Goal: Information Seeking & Learning: Learn about a topic

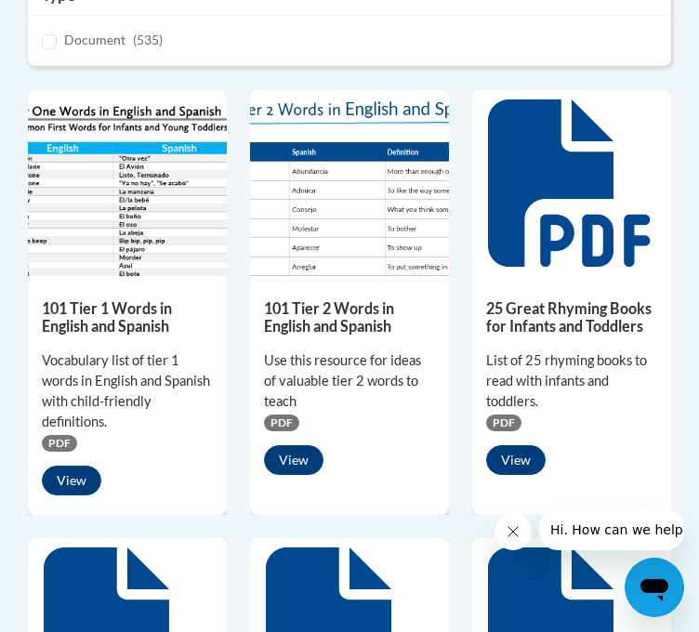
scroll to position [606, 0]
click at [69, 495] on button "View" at bounding box center [71, 480] width 59 height 30
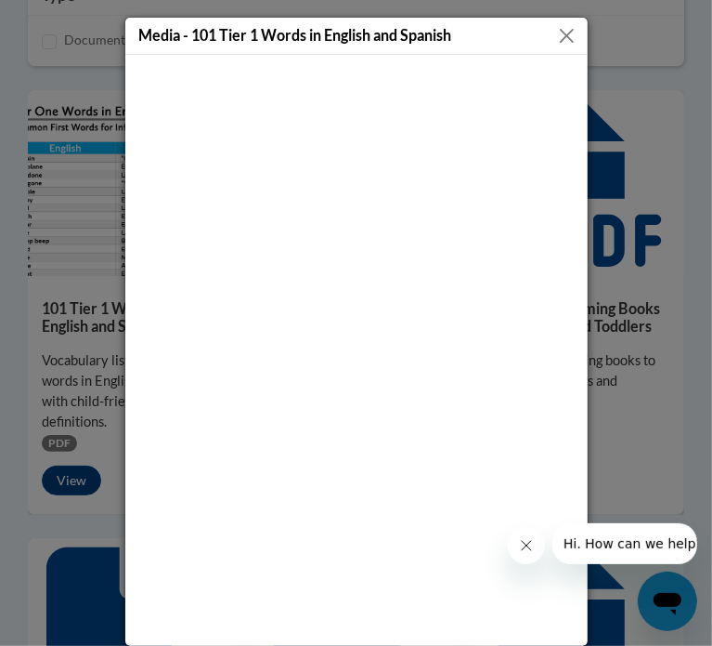
click at [557, 31] on button "Close" at bounding box center [566, 35] width 23 height 23
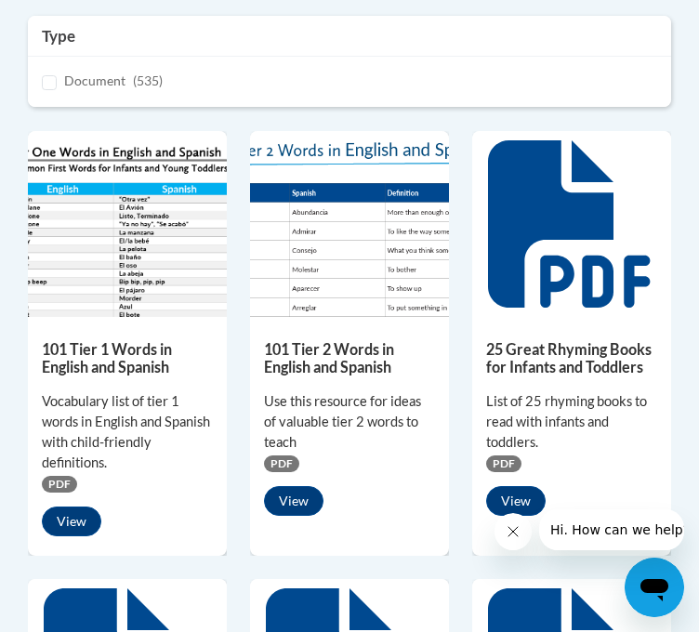
scroll to position [647, 0]
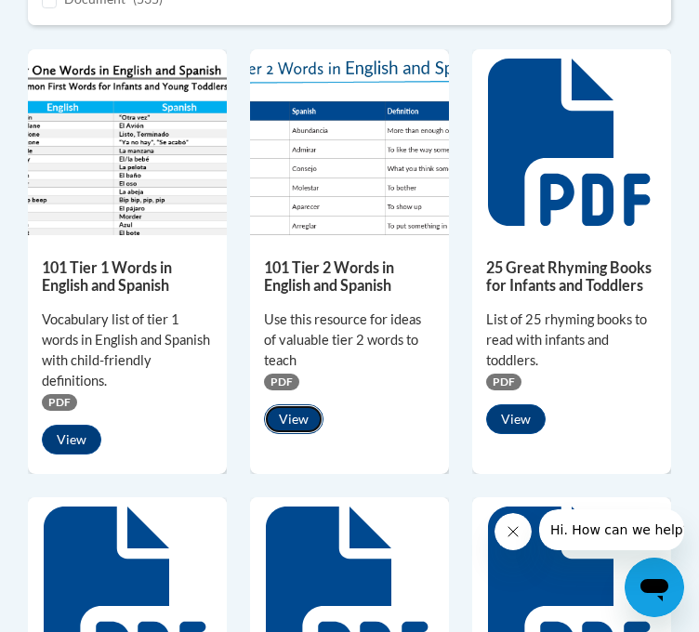
click at [293, 434] on button "View" at bounding box center [293, 419] width 59 height 30
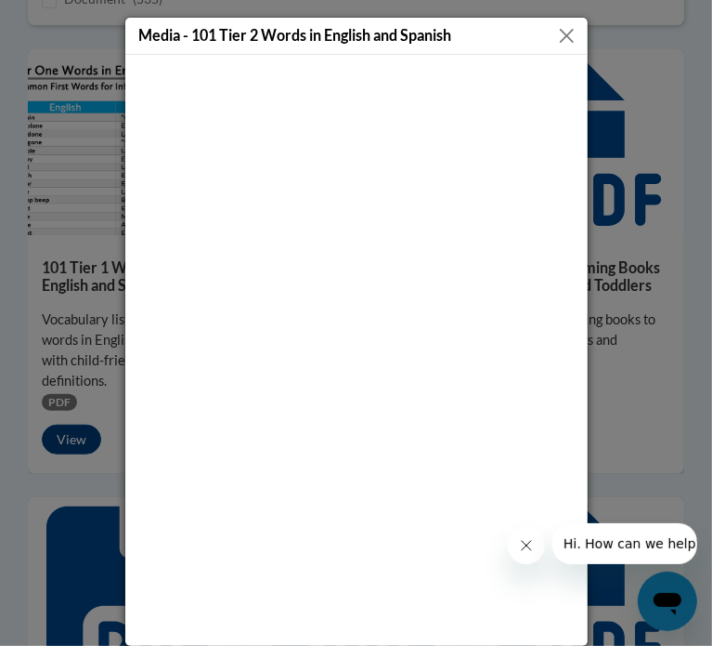
click at [564, 34] on button "Close" at bounding box center [566, 35] width 23 height 23
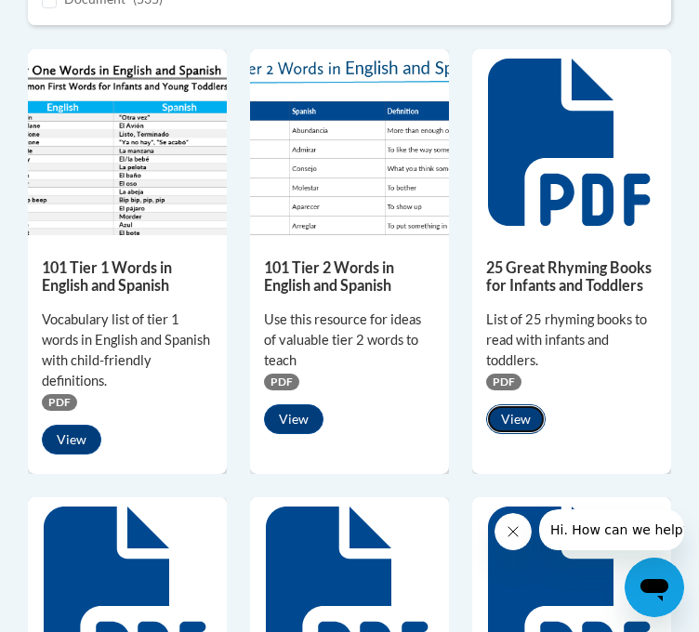
click at [513, 434] on button "View" at bounding box center [515, 419] width 59 height 30
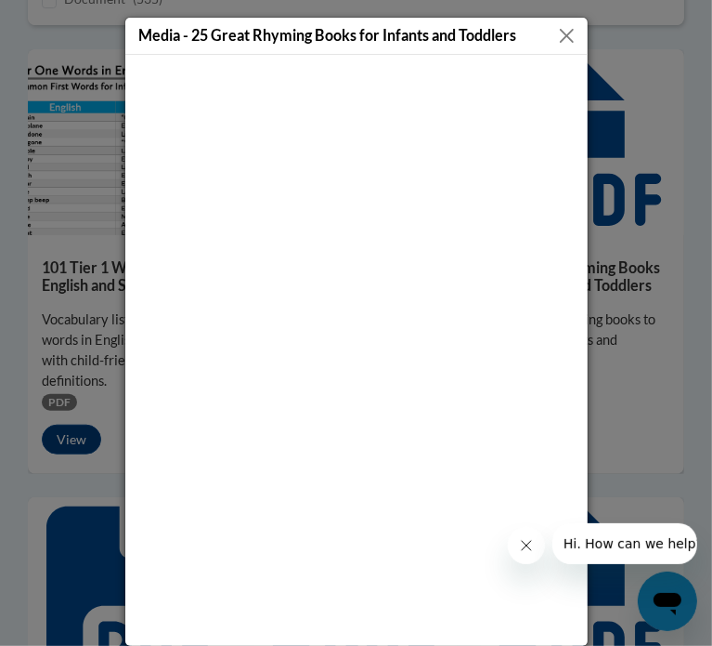
click at [557, 34] on button "Close" at bounding box center [566, 35] width 23 height 23
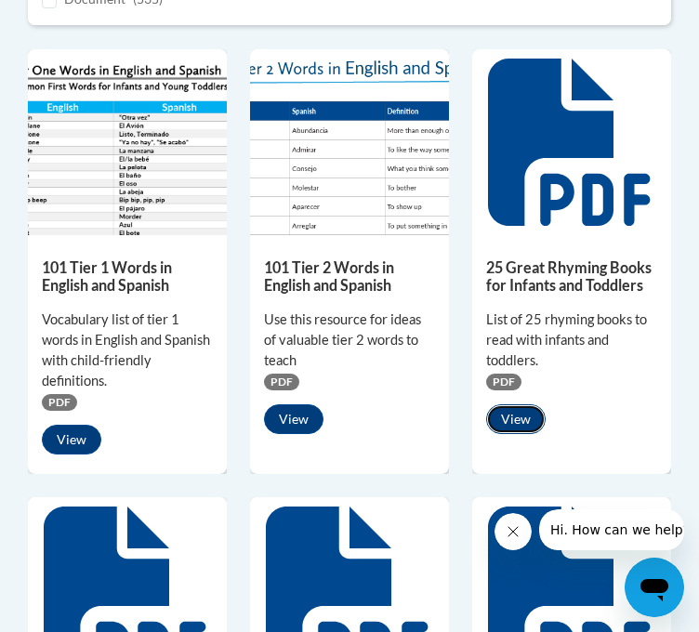
click at [513, 434] on button "View" at bounding box center [515, 419] width 59 height 30
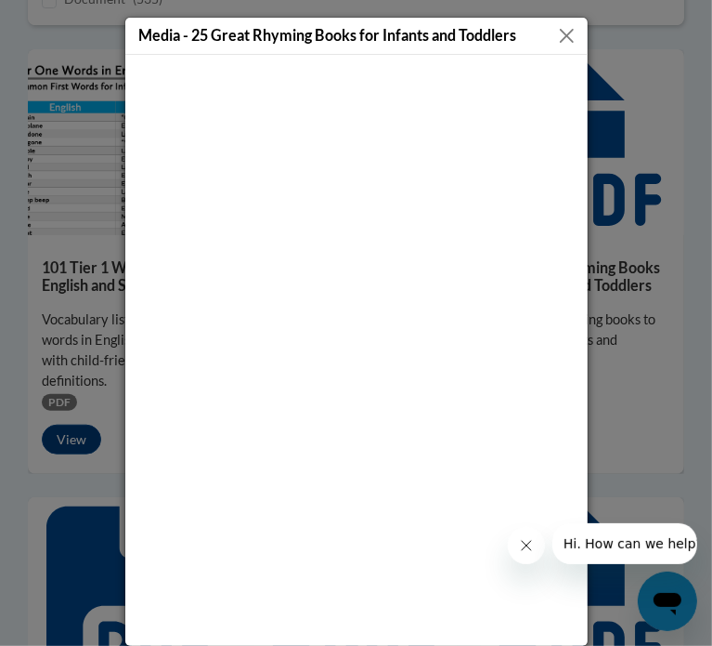
click at [557, 34] on button "Close" at bounding box center [566, 35] width 23 height 23
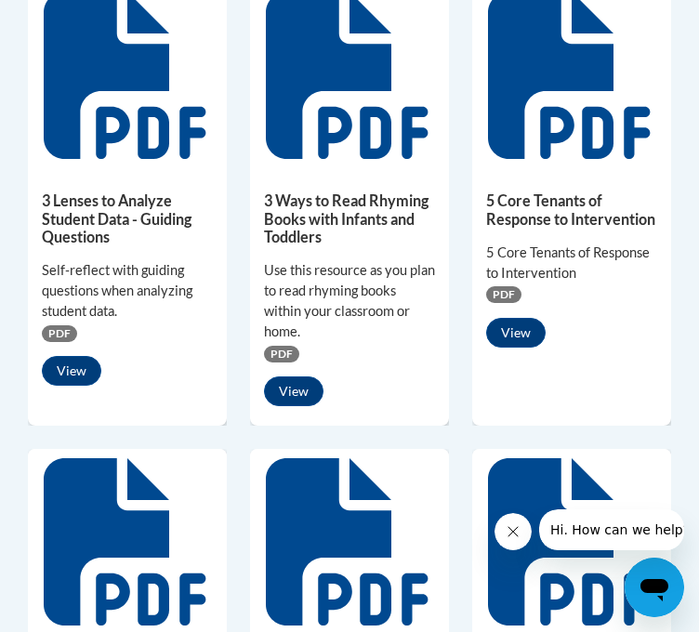
scroll to position [1163, 0]
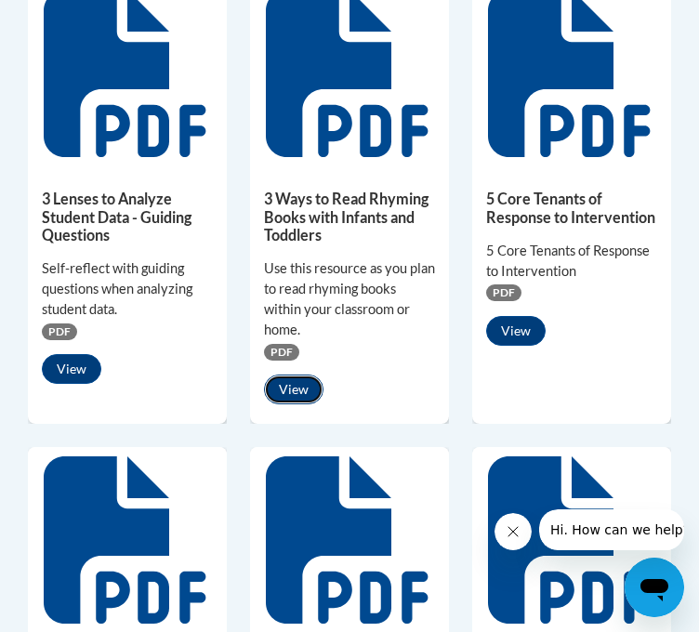
click at [283, 404] on button "View" at bounding box center [293, 389] width 59 height 30
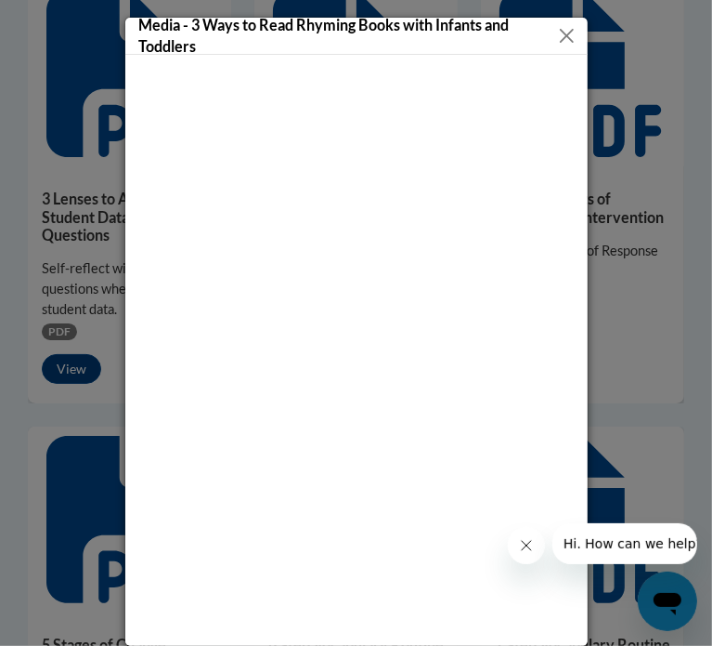
click at [559, 30] on button "Close" at bounding box center [566, 35] width 22 height 23
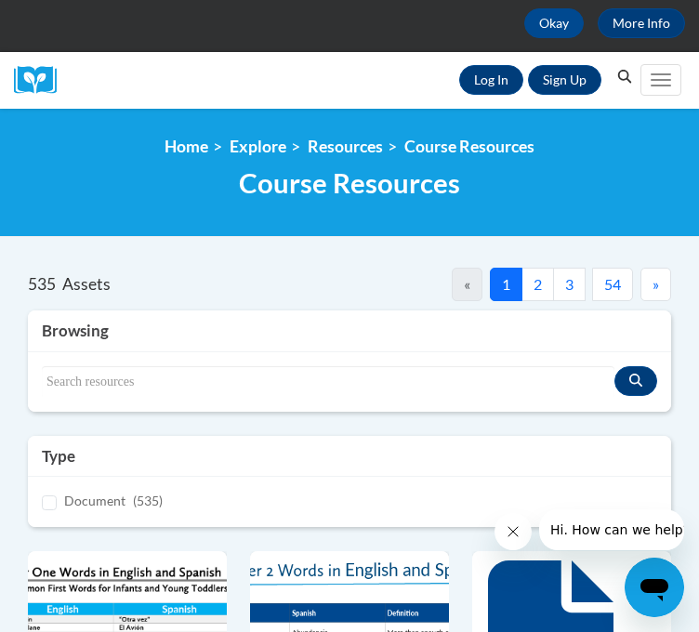
scroll to position [0, 0]
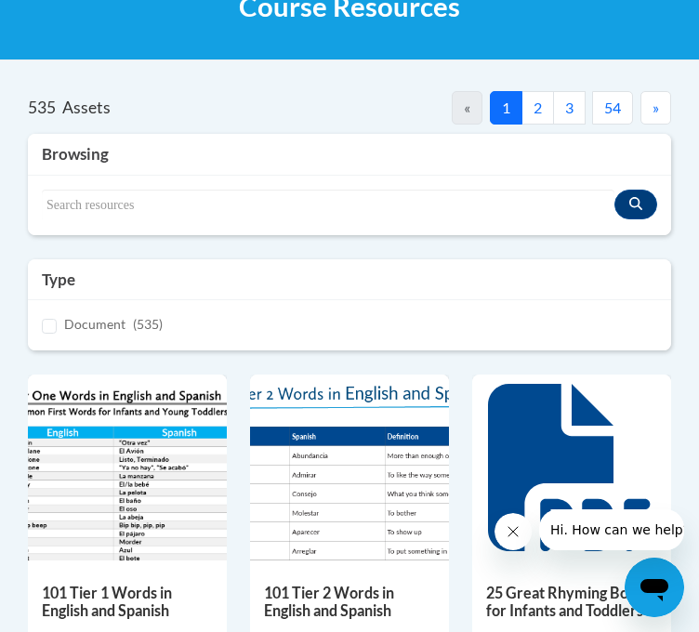
scroll to position [311, 0]
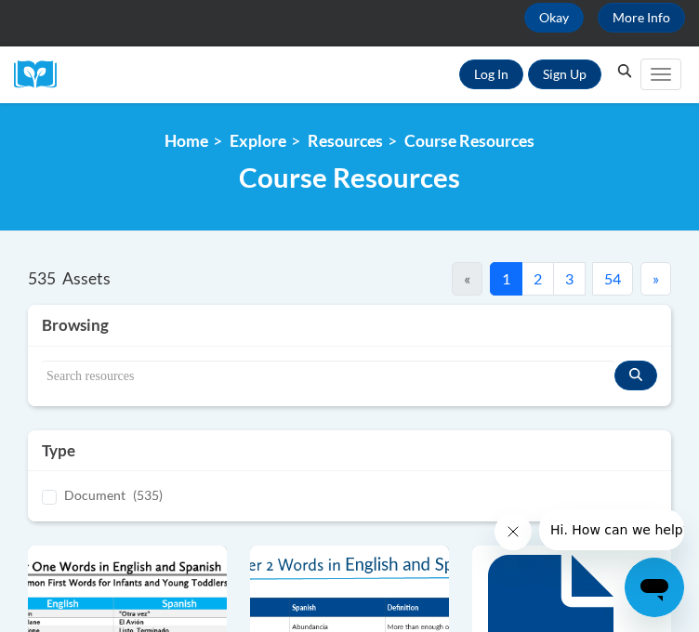
scroll to position [137, 0]
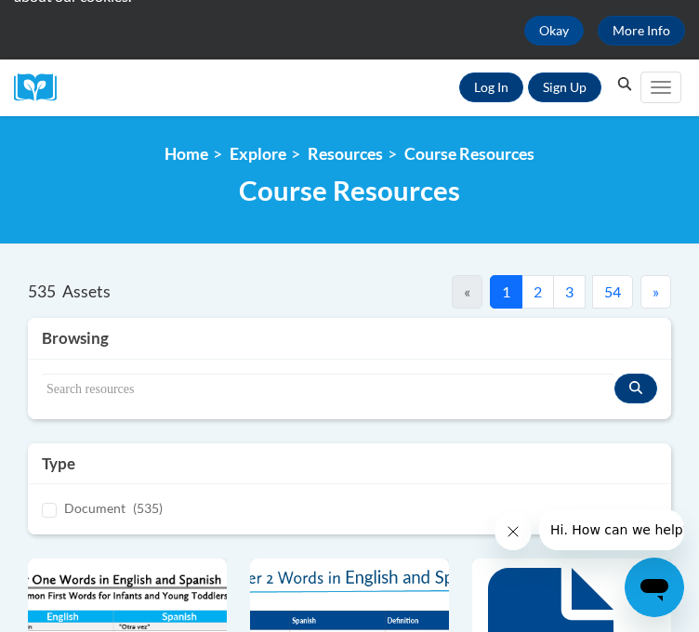
click at [532, 308] on button "2" at bounding box center [537, 291] width 33 height 33
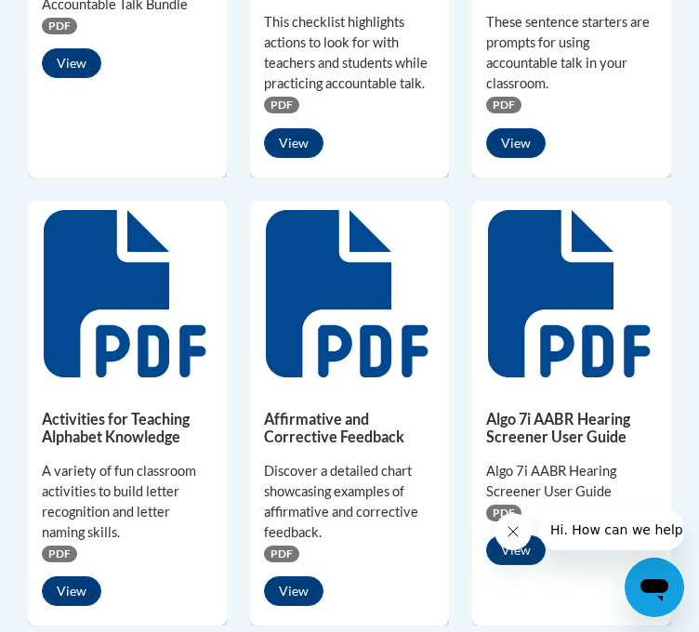
scroll to position [1371, 0]
click at [512, 158] on button "View" at bounding box center [515, 143] width 59 height 30
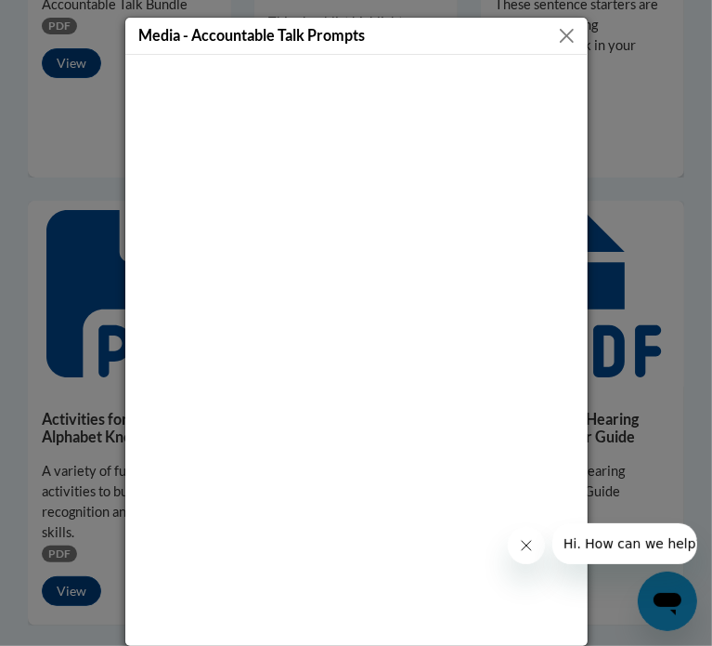
click at [556, 39] on button "Close" at bounding box center [566, 35] width 23 height 23
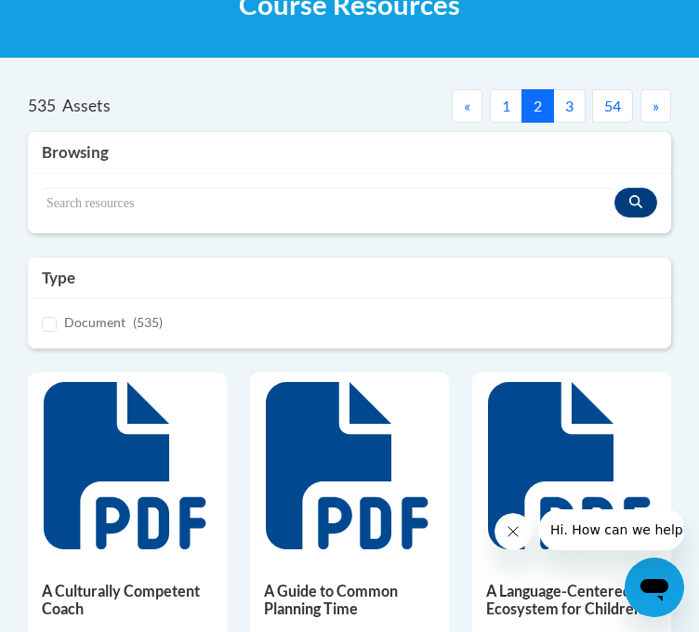
scroll to position [322, 0]
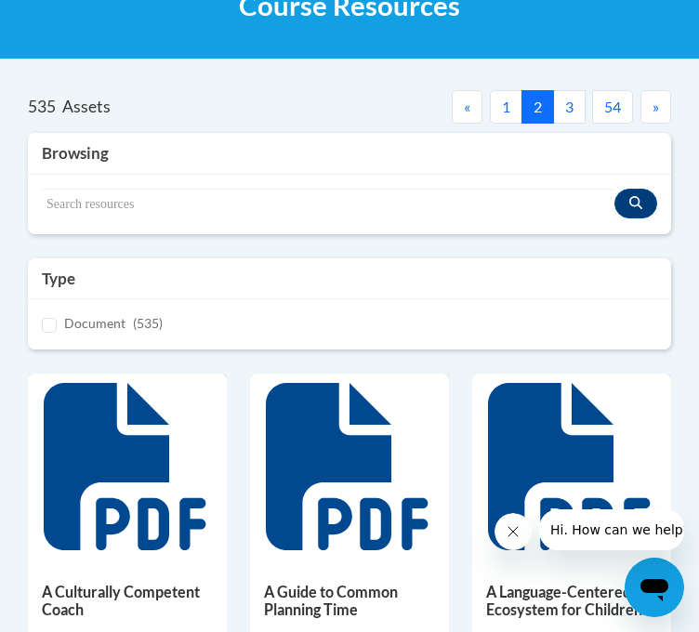
click at [565, 124] on button "3" at bounding box center [569, 106] width 33 height 33
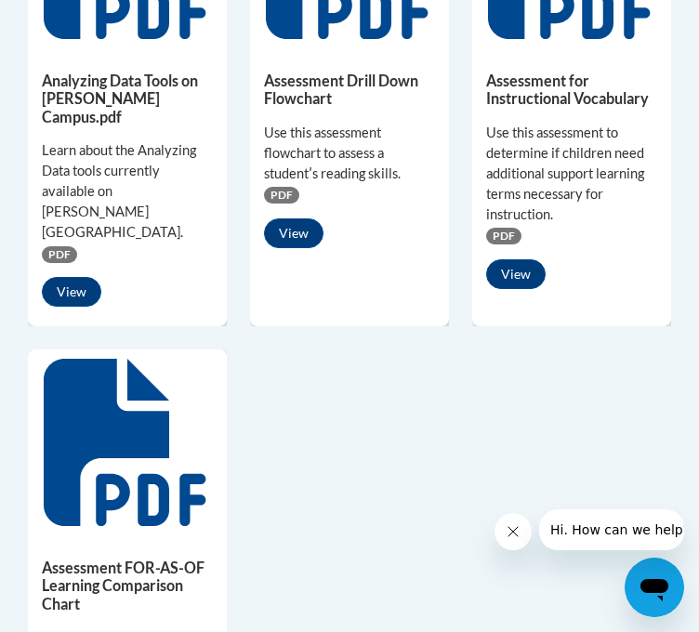
scroll to position [1798, 0]
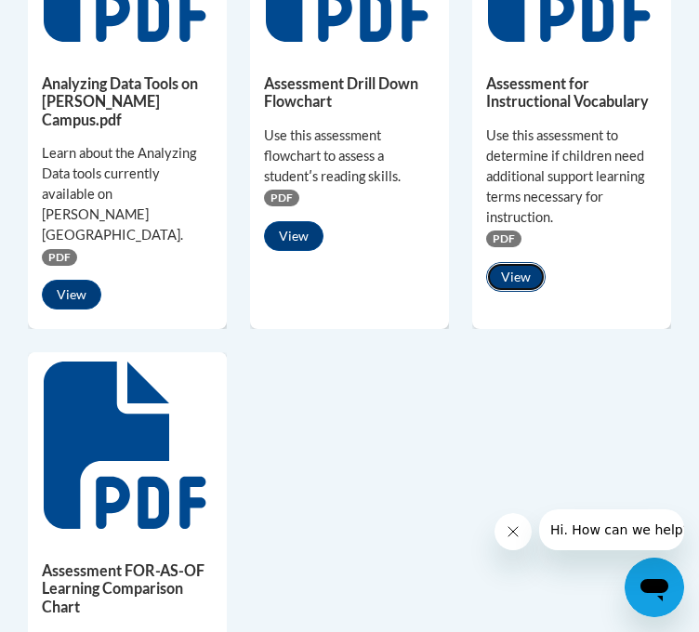
click at [518, 278] on button "View" at bounding box center [515, 277] width 59 height 30
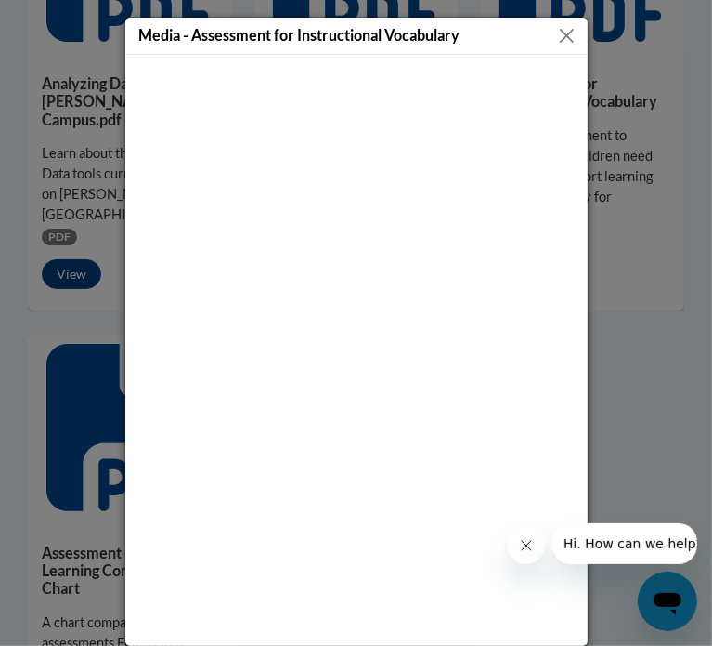
click at [555, 33] on button "Close" at bounding box center [566, 35] width 23 height 23
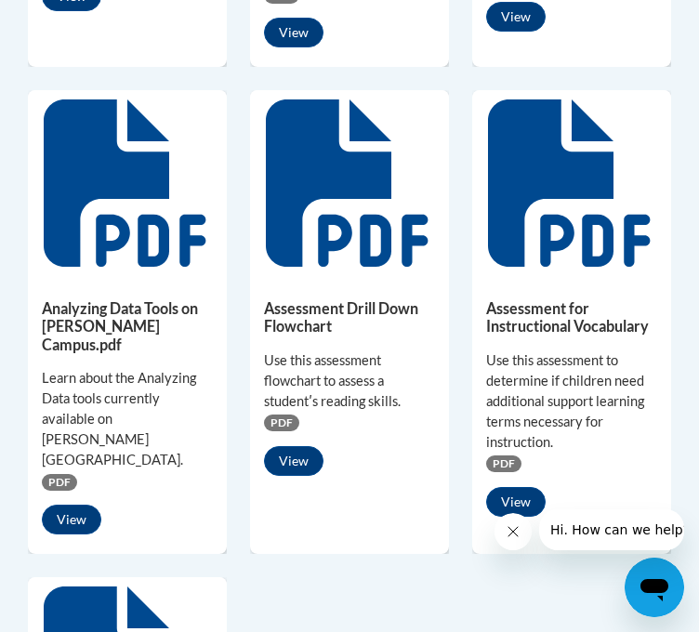
scroll to position [1564, 0]
